Goal: Download file/media

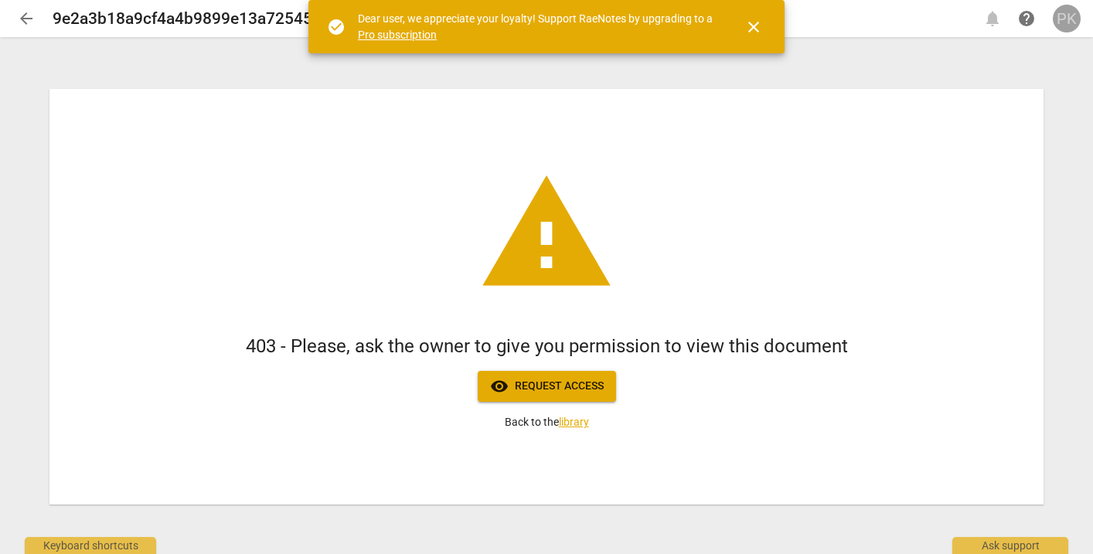
click at [1062, 25] on div "PK" at bounding box center [1067, 19] width 28 height 28
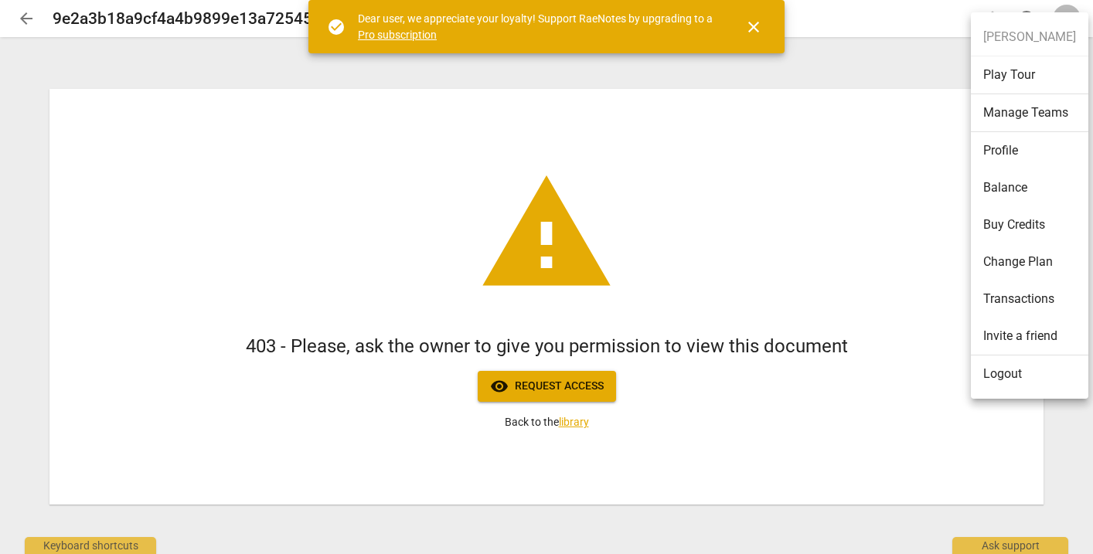
click at [994, 375] on li "Logout" at bounding box center [1029, 374] width 117 height 37
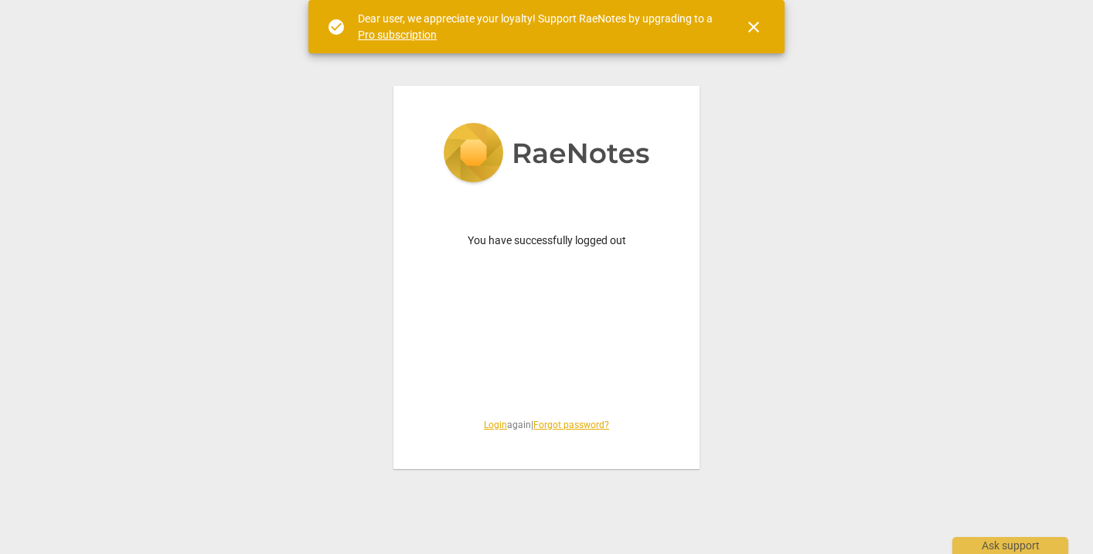
click at [484, 425] on link "Login" at bounding box center [495, 425] width 23 height 11
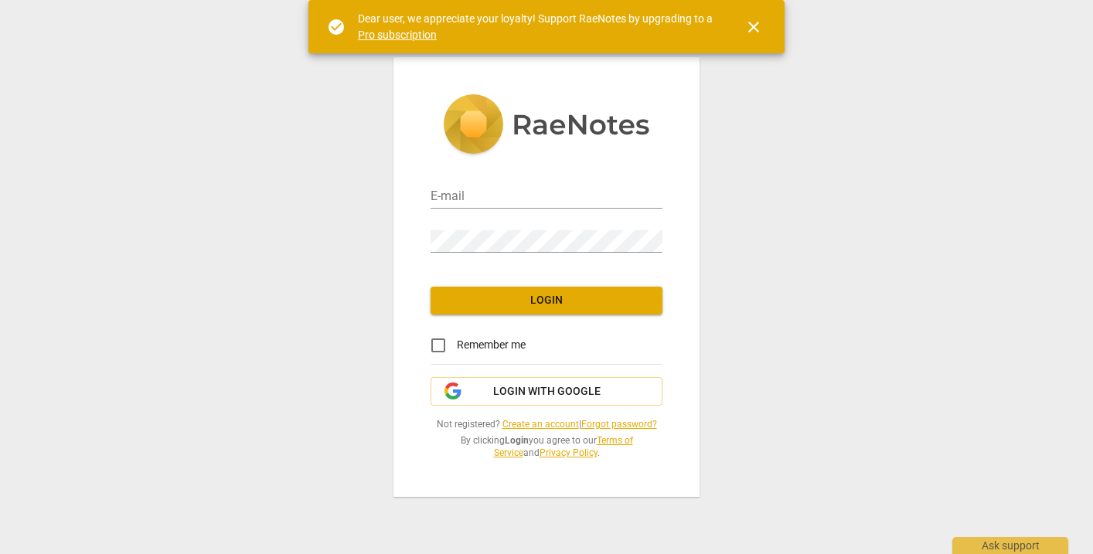
type input "[PERSON_NAME][EMAIL_ADDRESS][DOMAIN_NAME]"
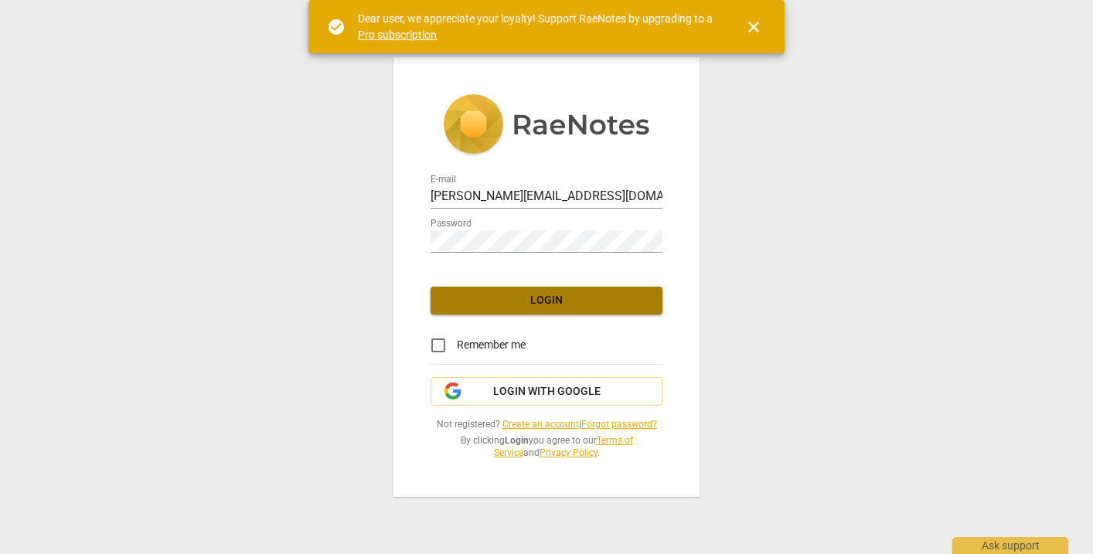
click at [516, 303] on span "Login" at bounding box center [546, 300] width 207 height 15
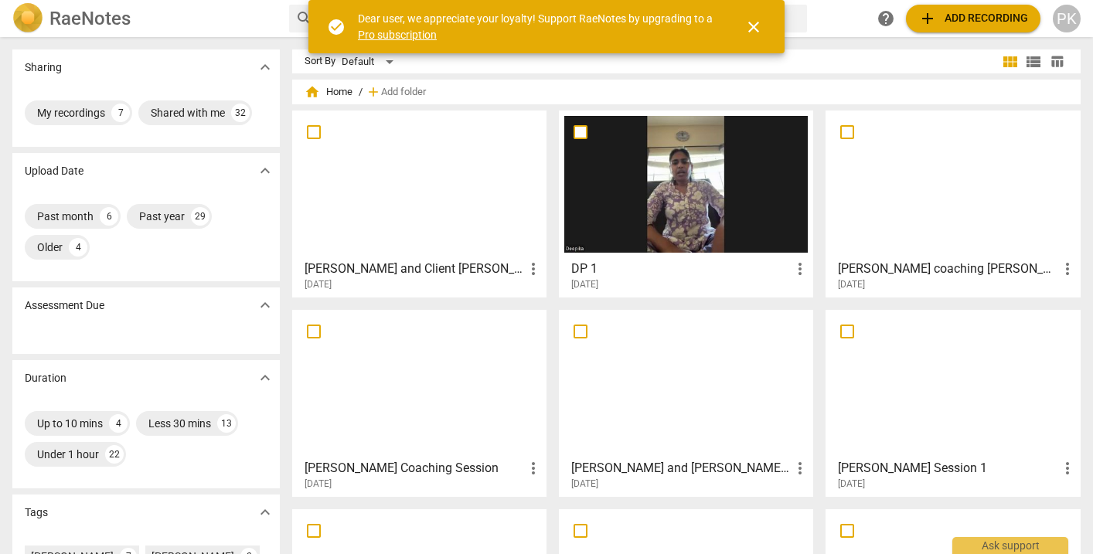
click at [874, 165] on div at bounding box center [952, 184] width 243 height 137
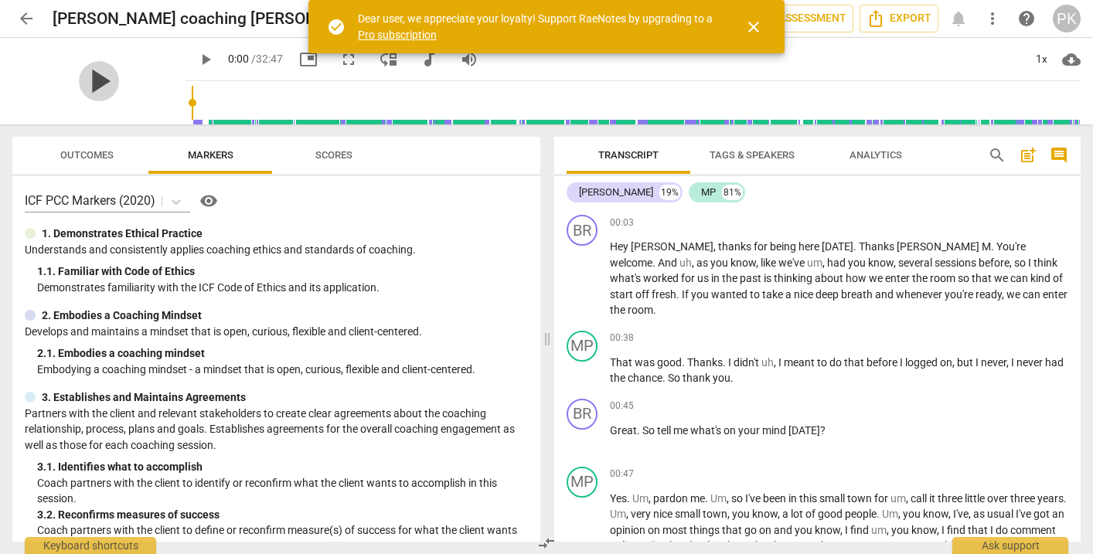
click at [87, 80] on span "play_arrow" at bounding box center [99, 81] width 40 height 40
click at [196, 64] on span "pause" at bounding box center [205, 59] width 19 height 19
click at [196, 64] on span "play_arrow" at bounding box center [205, 59] width 19 height 19
click at [196, 64] on span "pause" at bounding box center [205, 59] width 19 height 19
click at [914, 21] on span "Export" at bounding box center [898, 18] width 65 height 19
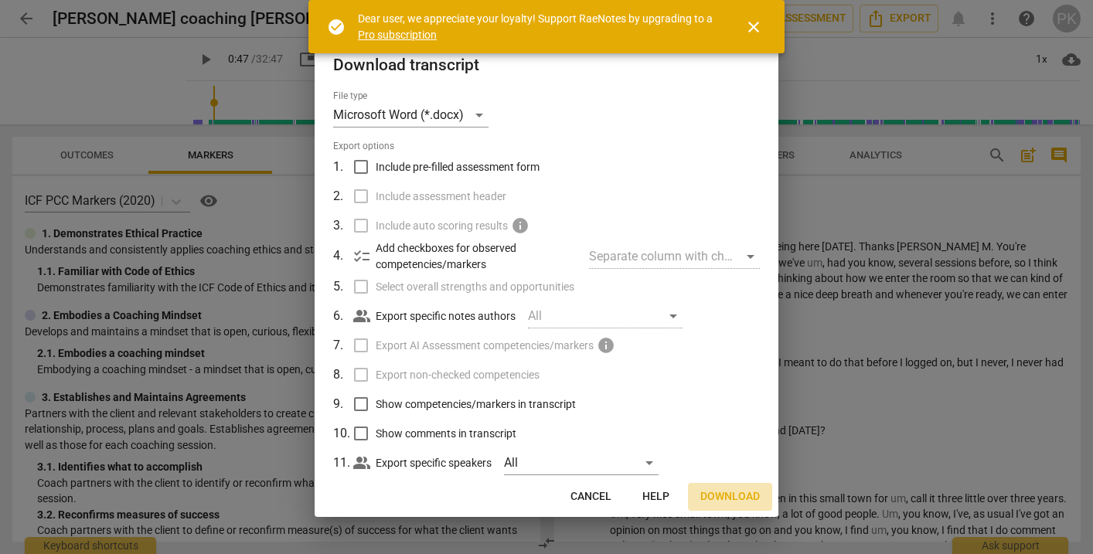
click at [749, 495] on span "Download" at bounding box center [730, 496] width 60 height 15
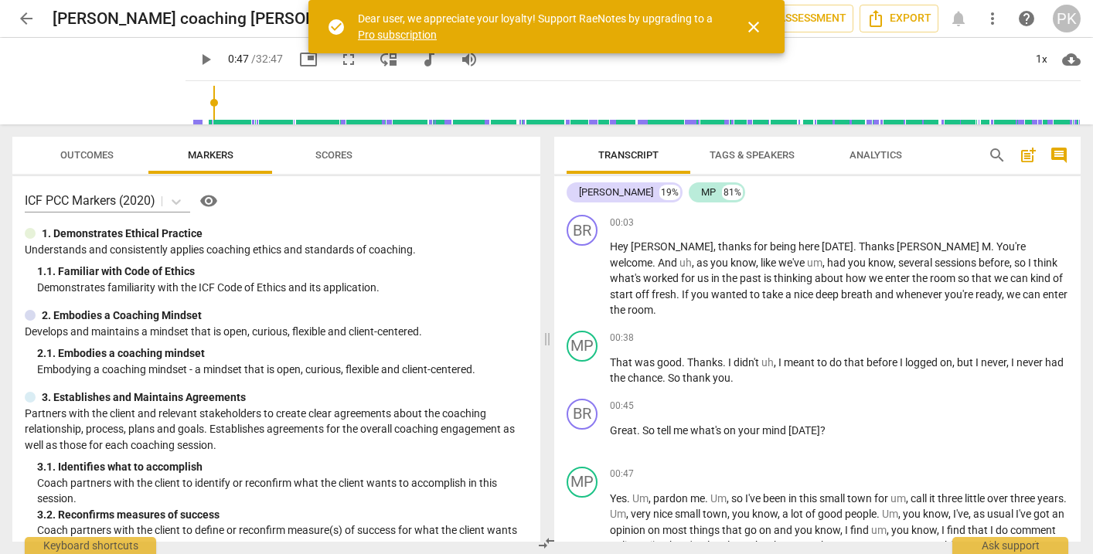
click at [196, 59] on span "play_arrow" at bounding box center [205, 59] width 19 height 19
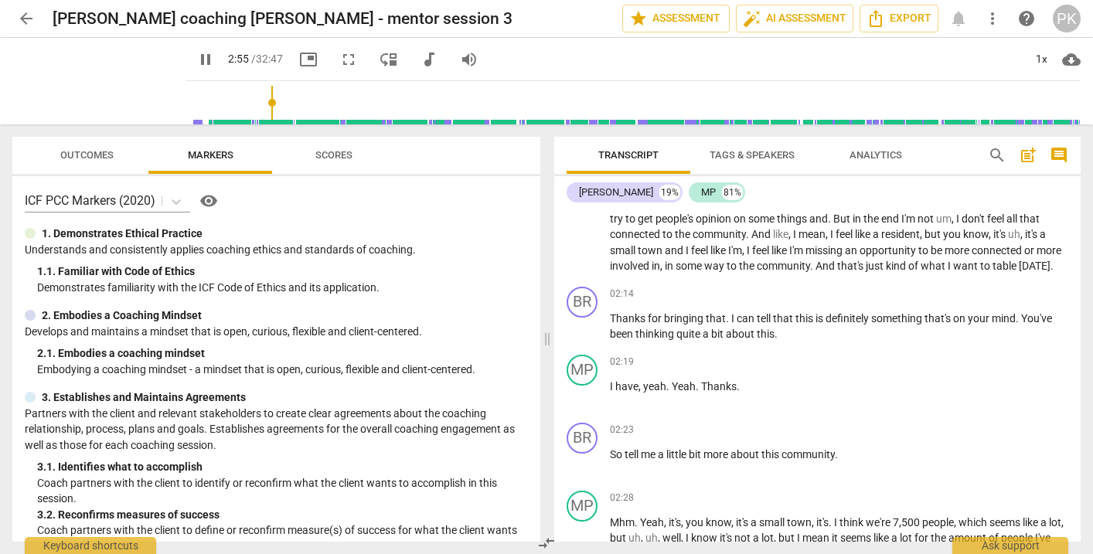
scroll to position [692, 0]
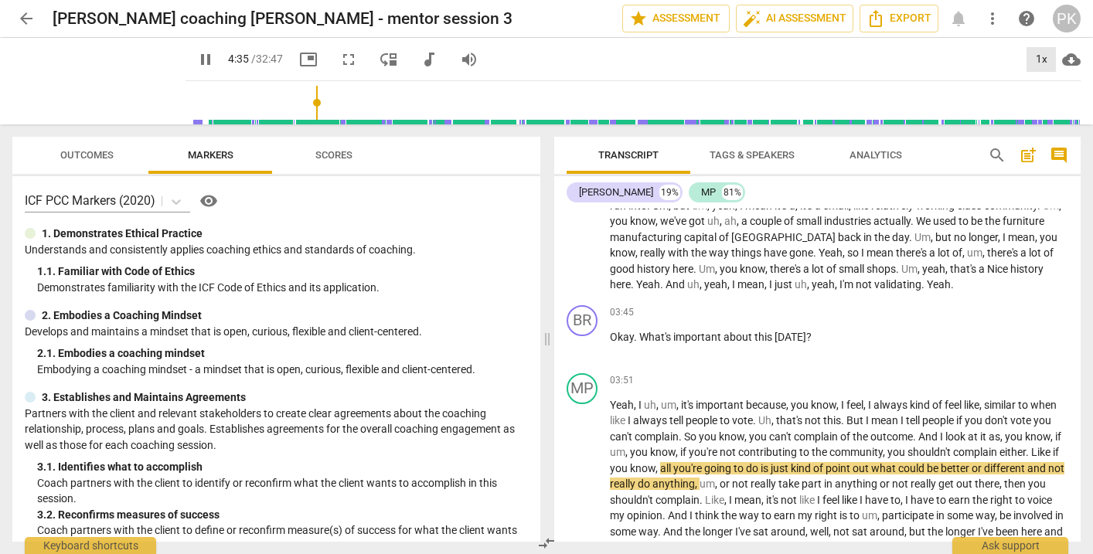
click at [1040, 56] on div "1x" at bounding box center [1040, 59] width 29 height 25
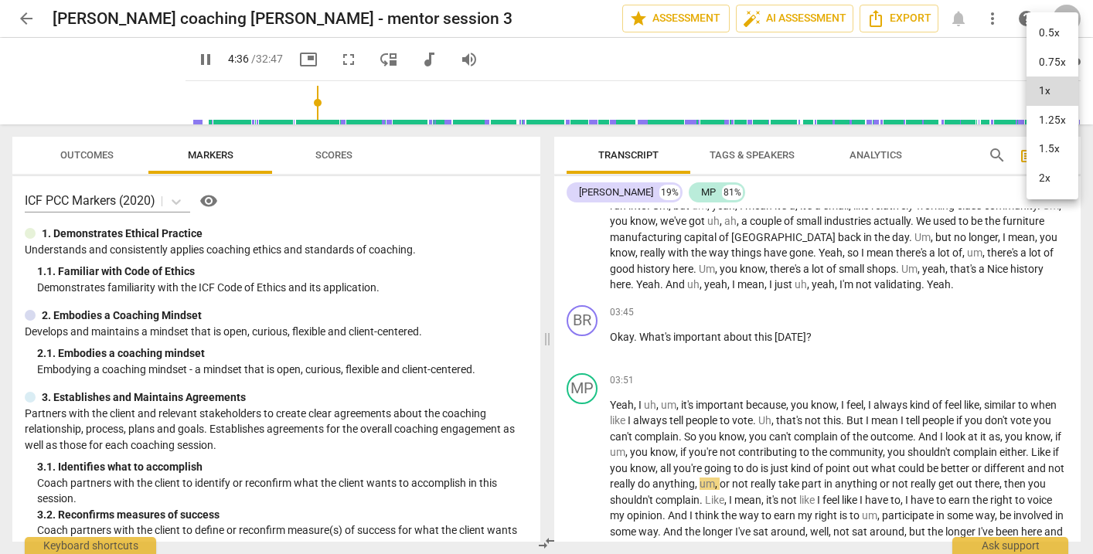
click at [1042, 148] on li "1.5x" at bounding box center [1052, 148] width 52 height 29
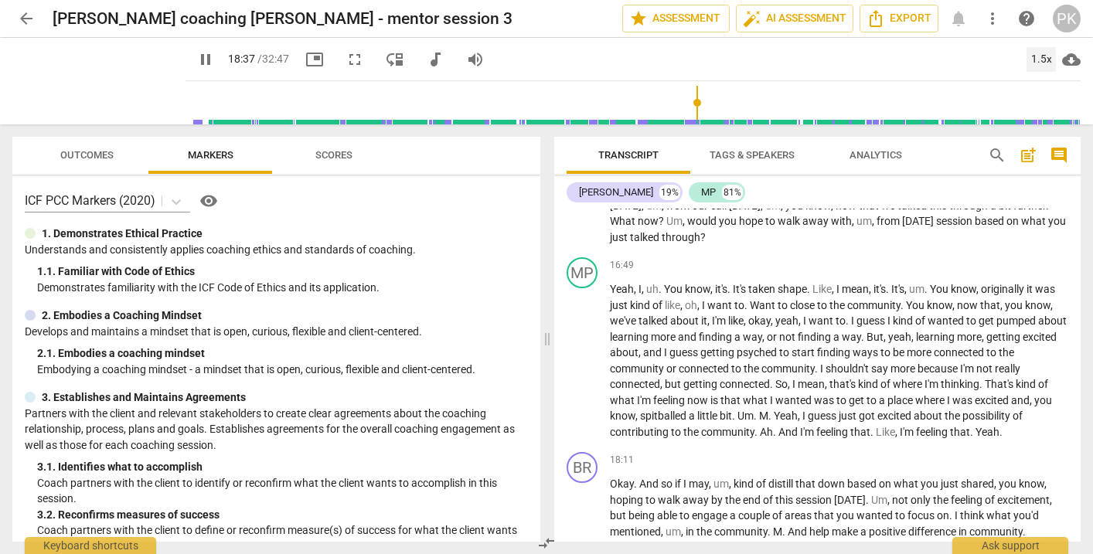
scroll to position [4268, 0]
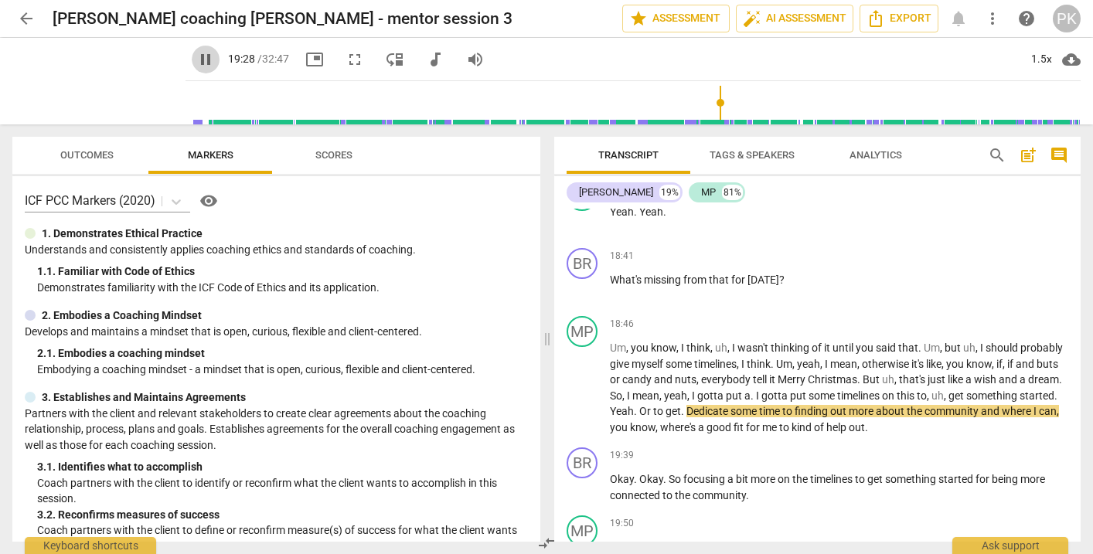
click at [196, 55] on span "pause" at bounding box center [205, 59] width 19 height 19
click at [196, 55] on span "play_arrow" at bounding box center [205, 59] width 19 height 19
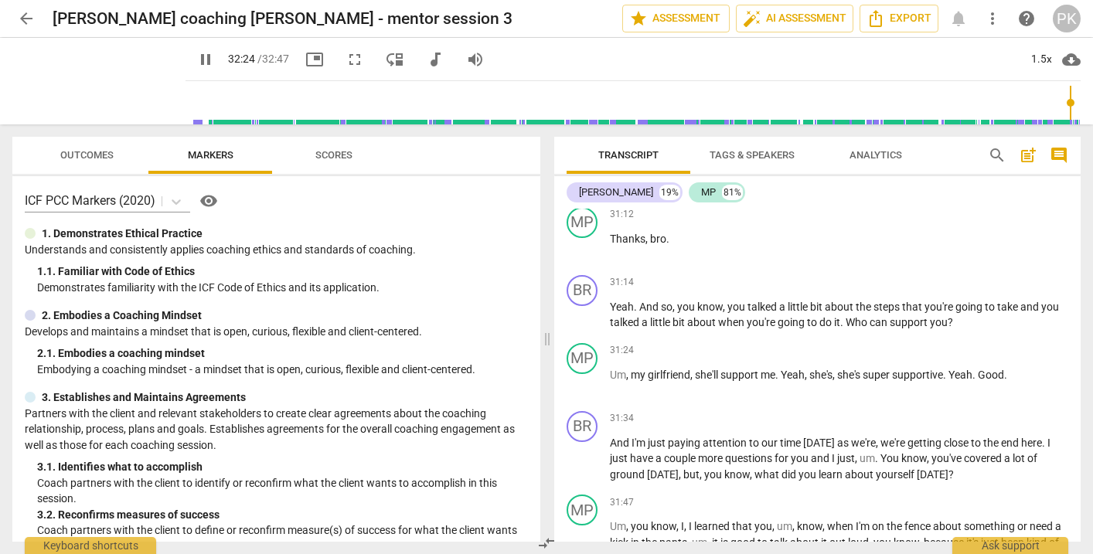
scroll to position [8342, 0]
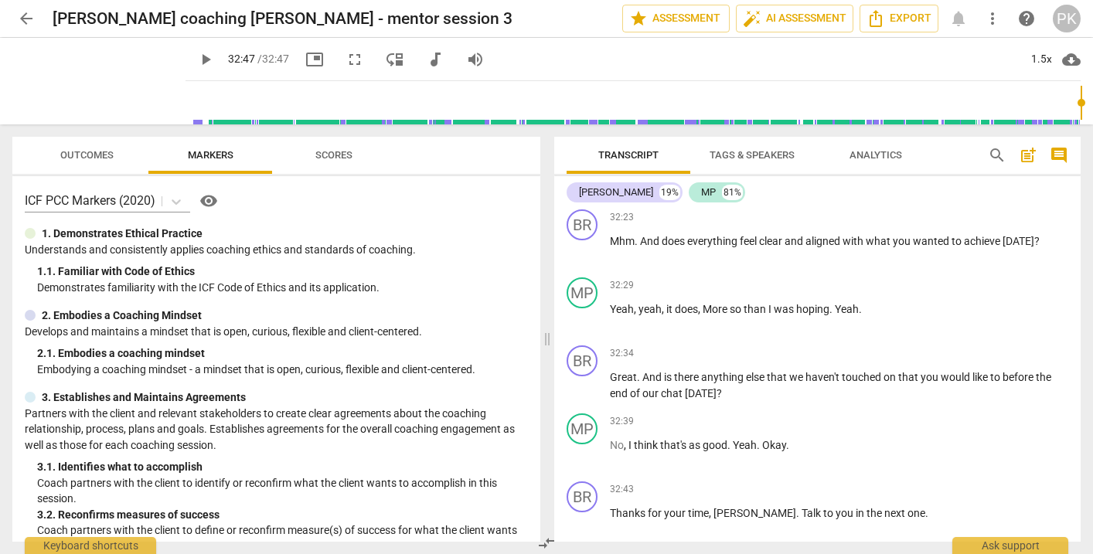
type input "1944"
